Goal: Information Seeking & Learning: Check status

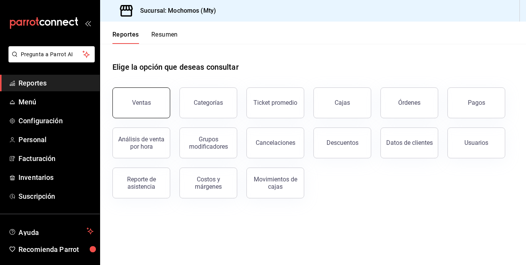
click at [153, 110] on button "Ventas" at bounding box center [141, 102] width 58 height 31
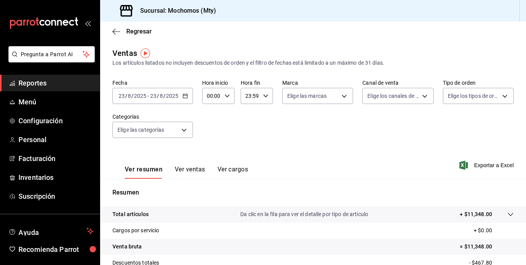
click at [145, 104] on div "[DATE] [DATE] - [DATE] [DATE]" at bounding box center [152, 96] width 80 height 16
click at [149, 109] on div "Fecha [DATE] [DATE] - [DATE] [DATE] Hora inicio 00:00 Hora inicio Hora fin 23:5…" at bounding box center [312, 113] width 401 height 68
click at [169, 95] on input "2025" at bounding box center [171, 96] width 13 height 6
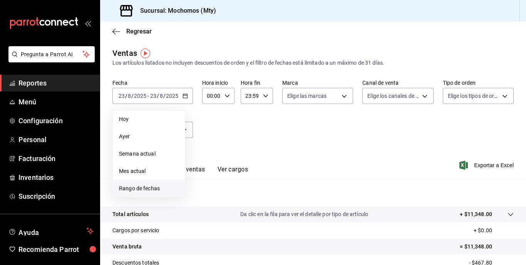
click at [159, 192] on span "Rango de fechas" at bounding box center [149, 188] width 60 height 8
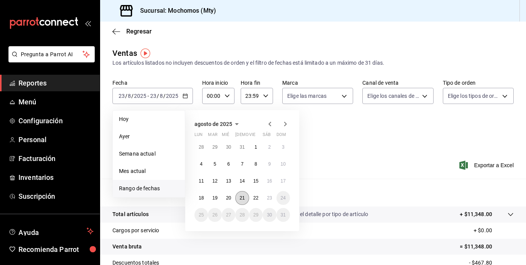
click at [242, 202] on button "21" at bounding box center [241, 198] width 13 height 14
click at [273, 199] on button "23" at bounding box center [268, 198] width 13 height 14
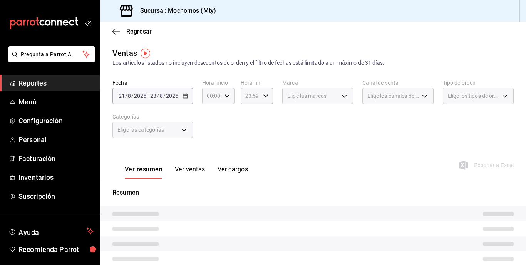
click at [226, 100] on div "00:00 Hora inicio" at bounding box center [218, 96] width 32 height 16
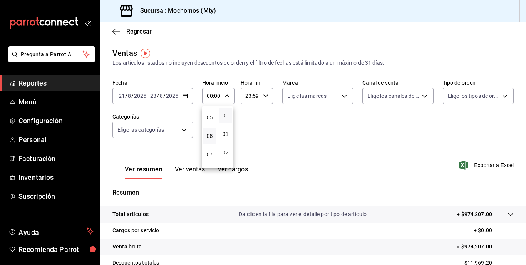
scroll to position [90, 0]
click at [208, 118] on span "05" at bounding box center [209, 118] width 3 height 6
type input "05:00"
click at [320, 127] on div at bounding box center [263, 132] width 526 height 265
click at [259, 96] on div "23:59 Hora fin" at bounding box center [256, 96] width 32 height 16
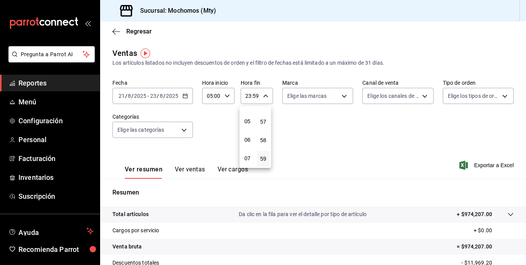
scroll to position [86, 0]
click at [245, 125] on button "05" at bounding box center [247, 121] width 13 height 15
type input "05:59"
click at [366, 149] on div at bounding box center [263, 132] width 526 height 265
click at [483, 163] on span "Exportar a Excel" at bounding box center [487, 164] width 53 height 9
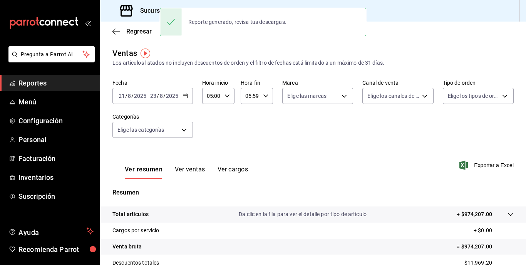
click at [155, 92] on div "[DATE] [DATE] - [DATE] [DATE]" at bounding box center [152, 96] width 80 height 16
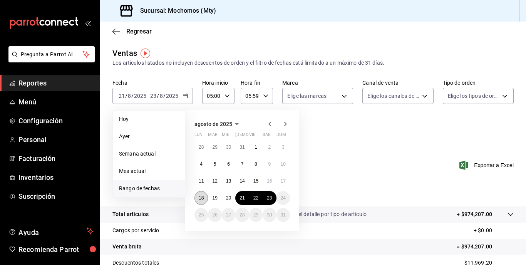
click at [200, 195] on abbr "18" at bounding box center [201, 197] width 5 height 5
click at [274, 198] on button "23" at bounding box center [268, 198] width 13 height 14
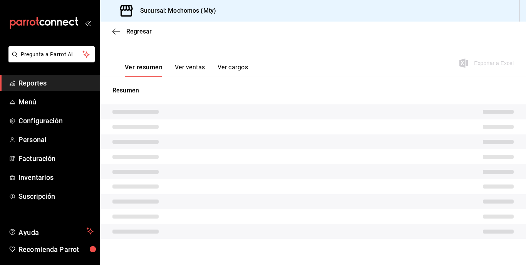
scroll to position [102, 0]
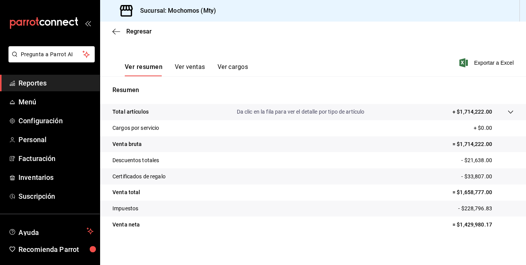
click at [467, 107] on tr "Total artículos Da clic en la fila para ver el detalle por tipo de artículo + $…" at bounding box center [313, 112] width 426 height 16
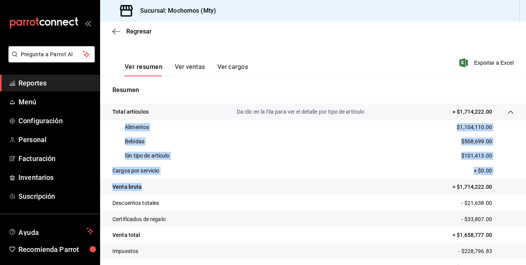
drag, startPoint x: 125, startPoint y: 123, endPoint x: 197, endPoint y: 186, distance: 96.3
click at [197, 186] on tbody "Total artículos Da clic en la fila para ver el detalle por tipo de artículo + $…" at bounding box center [313, 189] width 426 height 171
copy tbody "Alimentos $1,104,110.00 Bebidas $508,699.00 Sin tipo de artículo $101,413.00 Ca…"
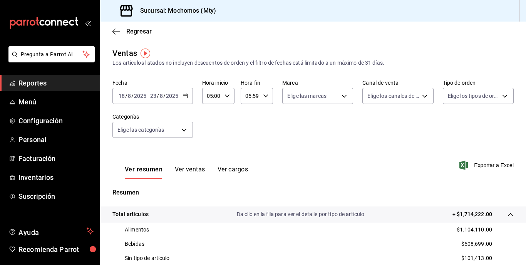
click at [159, 93] on input "8" at bounding box center [161, 96] width 4 height 6
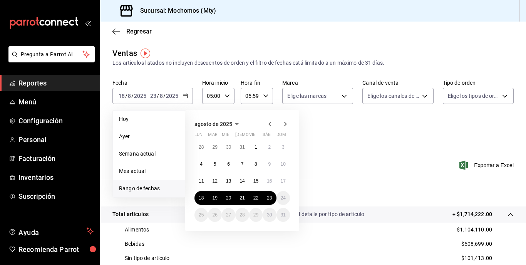
click at [143, 183] on li "Rango de fechas" at bounding box center [149, 188] width 72 height 17
click at [254, 167] on button "8" at bounding box center [255, 164] width 13 height 14
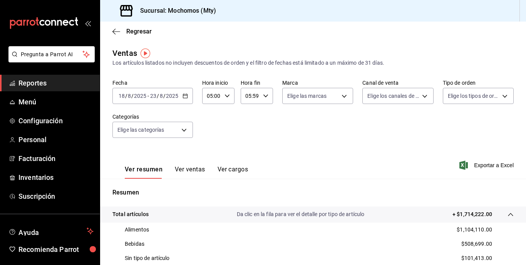
click at [266, 164] on div "Ver resumen Ver ventas Ver cargos Exportar a Excel" at bounding box center [313, 163] width 426 height 32
click at [163, 94] on span "/" at bounding box center [164, 96] width 2 height 6
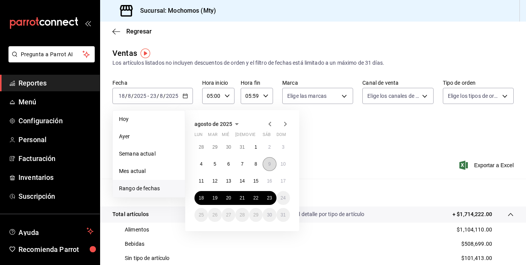
click at [272, 164] on button "9" at bounding box center [268, 164] width 13 height 14
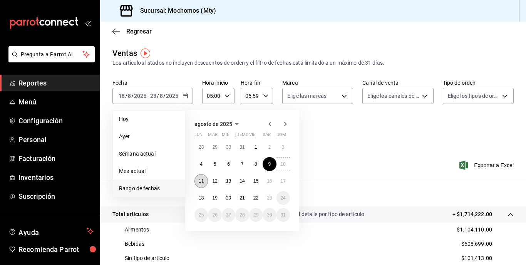
click at [200, 179] on abbr "11" at bounding box center [201, 180] width 5 height 5
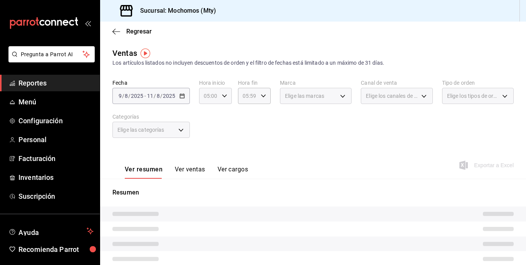
click at [219, 90] on div "05:00 Hora inicio" at bounding box center [215, 96] width 33 height 16
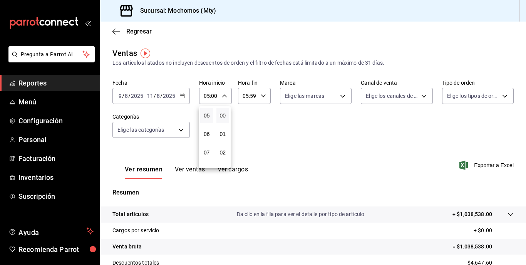
click at [246, 105] on div at bounding box center [263, 132] width 526 height 265
click at [454, 212] on p "+ $1,038,538.00" at bounding box center [472, 214] width 40 height 8
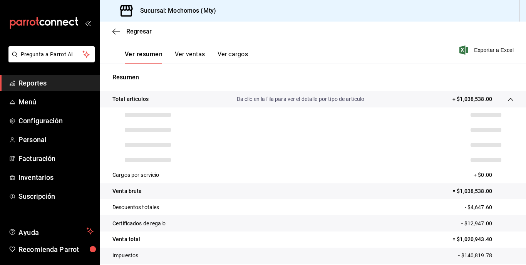
scroll to position [115, 0]
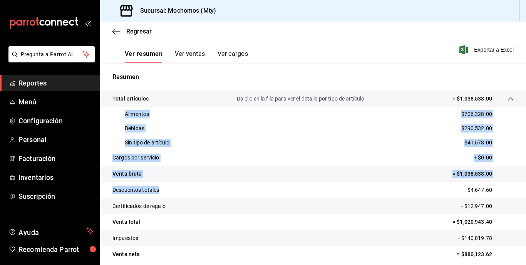
drag, startPoint x: 123, startPoint y: 115, endPoint x: 213, endPoint y: 191, distance: 118.5
click at [213, 191] on tbody "Total artículos Da clic en la fila para ver el detalle por tipo de artículo + $…" at bounding box center [313, 176] width 426 height 171
copy tbody "Alimentos $706,328.00 Bebidas $290,532.00 Sin tipo de artículo $41,678.00 Cargo…"
